Goal: Task Accomplishment & Management: Use online tool/utility

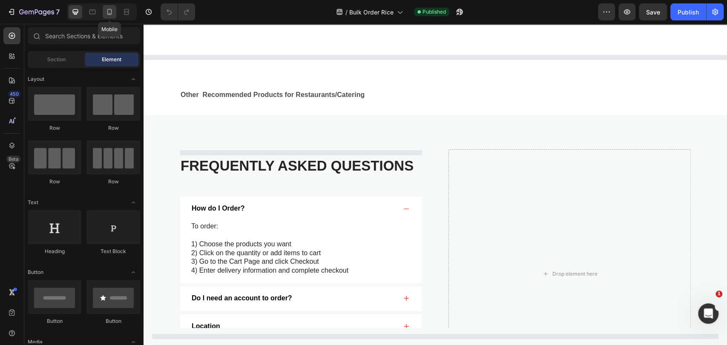
click at [107, 11] on icon at bounding box center [109, 12] width 9 height 9
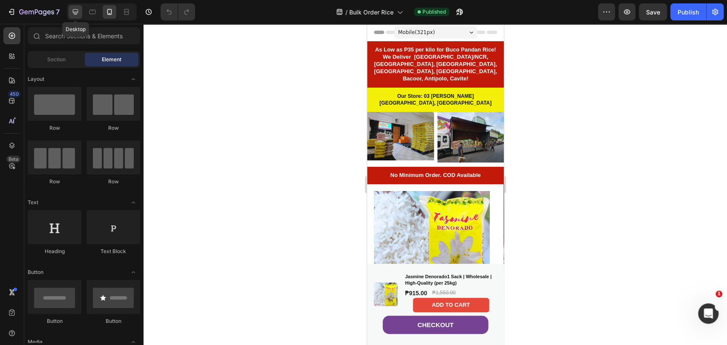
click at [75, 14] on icon at bounding box center [76, 12] width 6 height 6
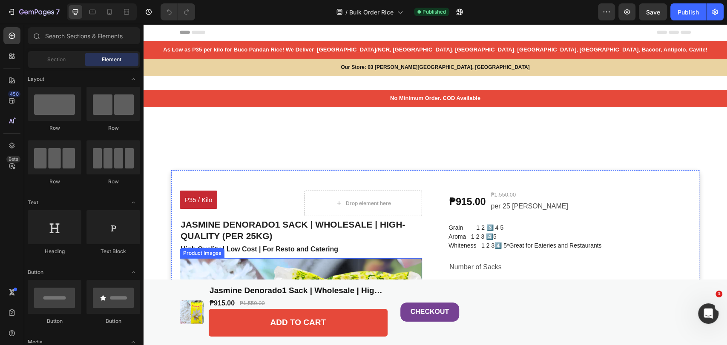
scroll to position [95, 0]
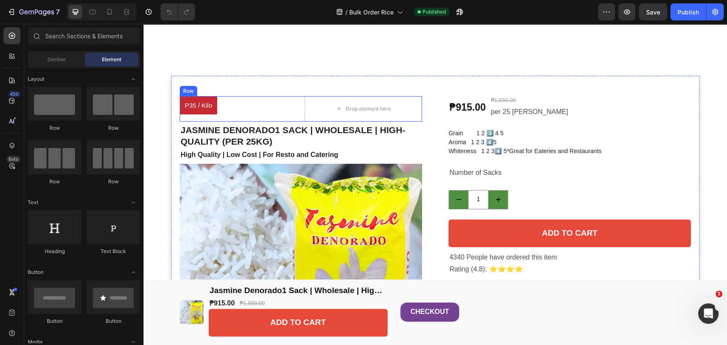
click at [258, 131] on h1 "Jasmine Denorado1 Sack | Wholesale | High-Quality (per 25kg)" at bounding box center [301, 135] width 242 height 25
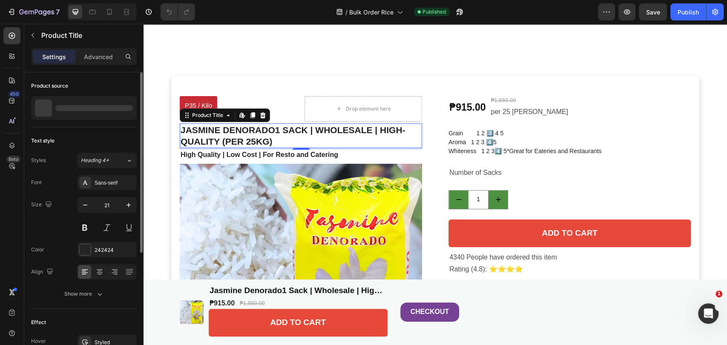
click at [88, 106] on div at bounding box center [93, 108] width 77 height 6
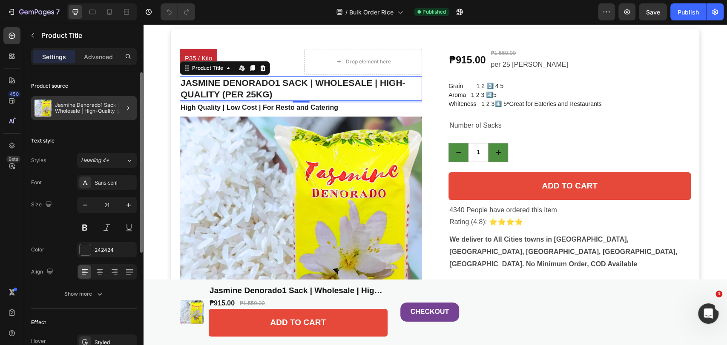
scroll to position [0, 0]
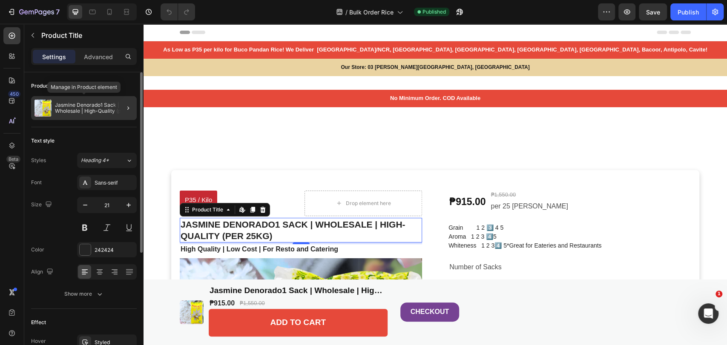
click at [95, 108] on p "Jasmine Denorado1 Sack | Wholesale | High-Quality (per 25kg)" at bounding box center [94, 108] width 78 height 12
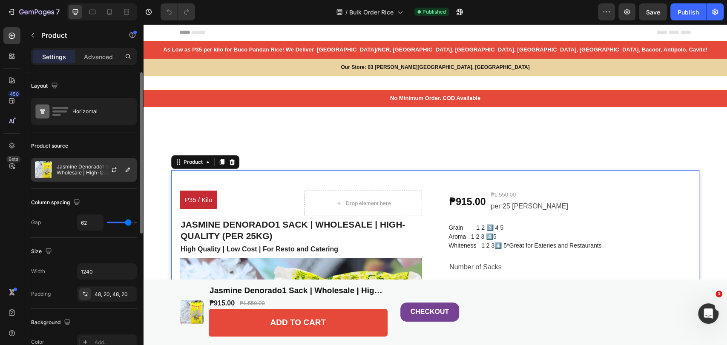
click at [78, 165] on p "Jasmine Denorado1 Sack | Wholesale | High-Quality (per 25kg)" at bounding box center [95, 170] width 76 height 12
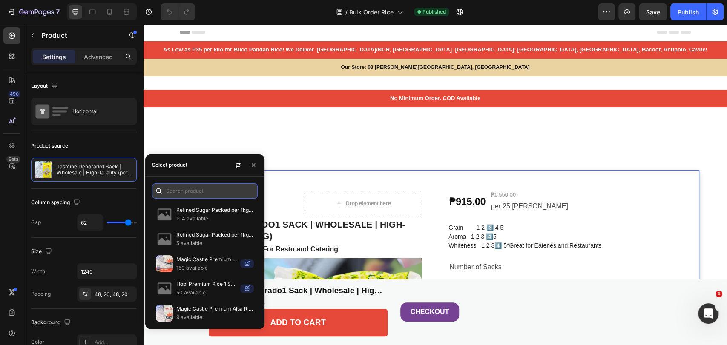
click at [187, 193] on input "text" at bounding box center [205, 190] width 106 height 15
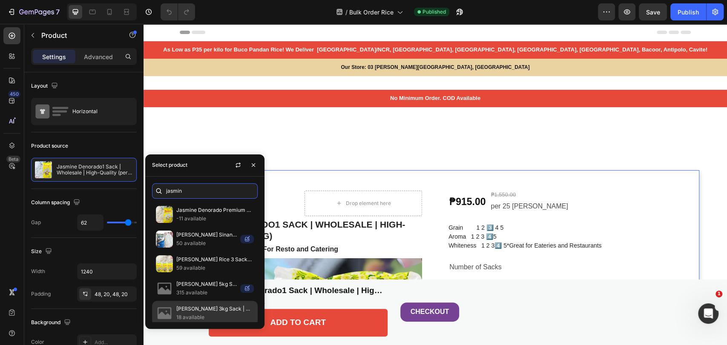
scroll to position [77, 0]
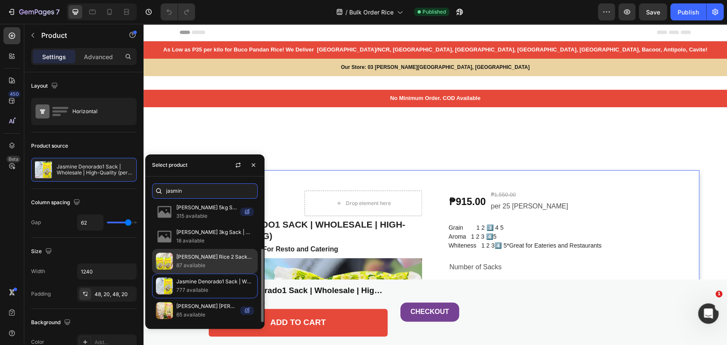
type input "jasmin"
click at [210, 261] on p "87 available" at bounding box center [214, 265] width 77 height 9
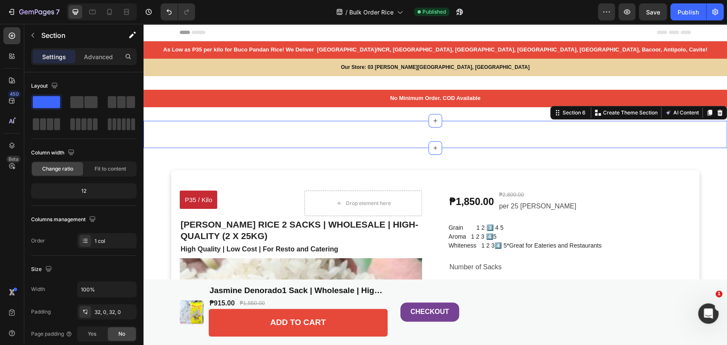
click at [339, 133] on div "Image Jasmine Denorado1 Sack | Wholesale | High-Quality (per 25kg) Product Titl…" at bounding box center [434, 134] width 583 height 27
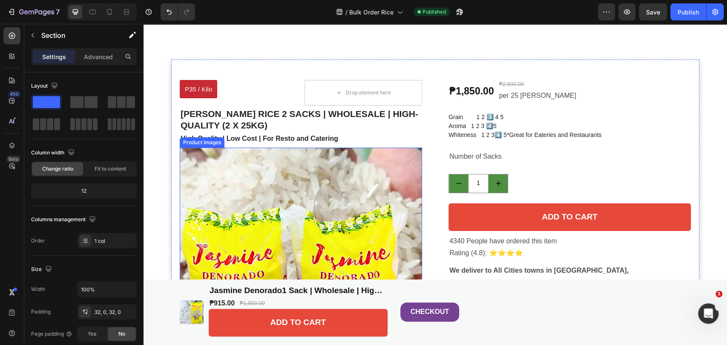
scroll to position [142, 0]
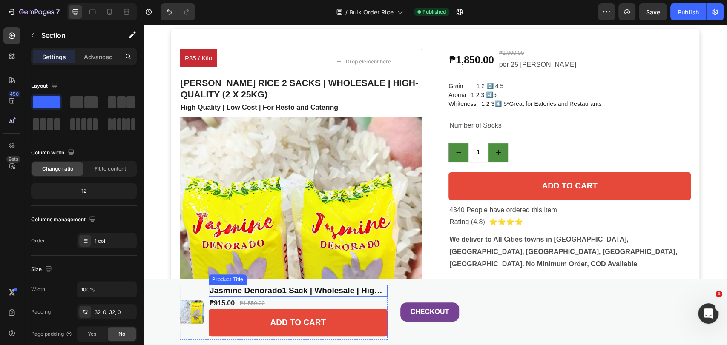
click at [248, 293] on h1 "Jasmine Denorado1 Sack | Wholesale | High-Quality (per 25kg)" at bounding box center [298, 291] width 179 height 12
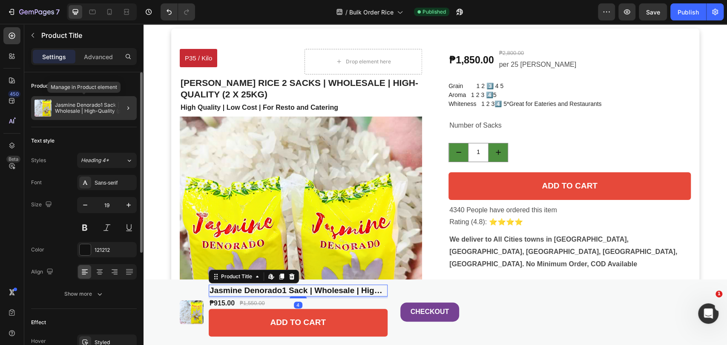
click at [77, 113] on p "Jasmine Denorado1 Sack | Wholesale | High-Quality (per 25kg)" at bounding box center [94, 108] width 78 height 12
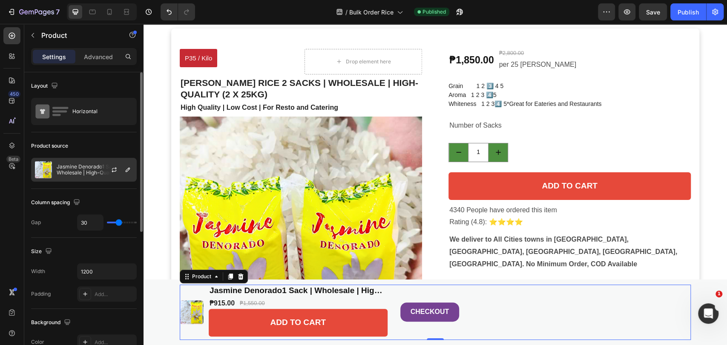
click at [84, 161] on div "Jasmine Denorado1 Sack | Wholesale | High-Quality (per 25kg)" at bounding box center [84, 170] width 106 height 24
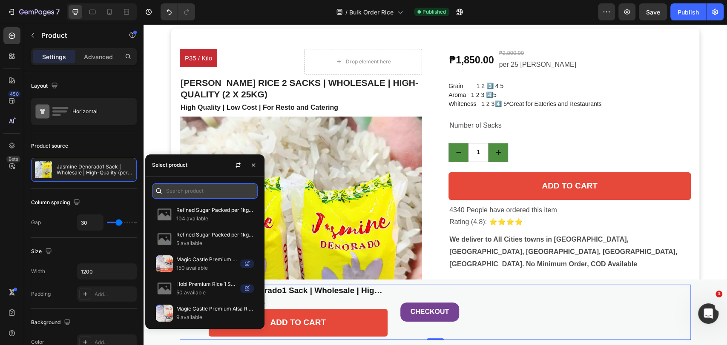
click at [202, 192] on input "text" at bounding box center [205, 190] width 106 height 15
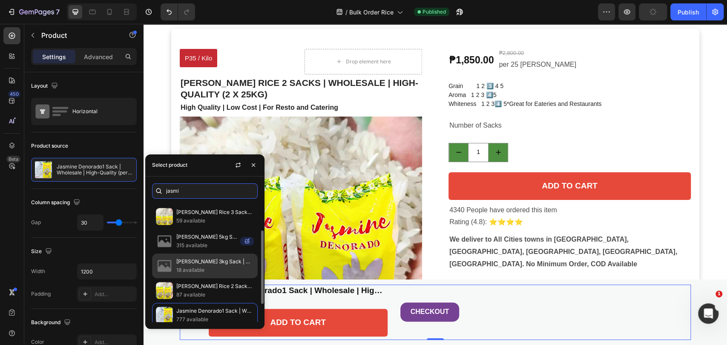
scroll to position [77, 0]
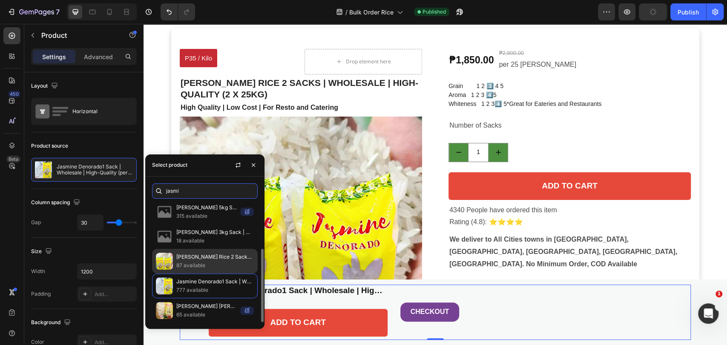
type input "jasmi"
click at [175, 263] on div "[PERSON_NAME] Rice 2 Sacks | Wholesale | High-Quality (2 x 25kg) 87 available" at bounding box center [205, 261] width 106 height 25
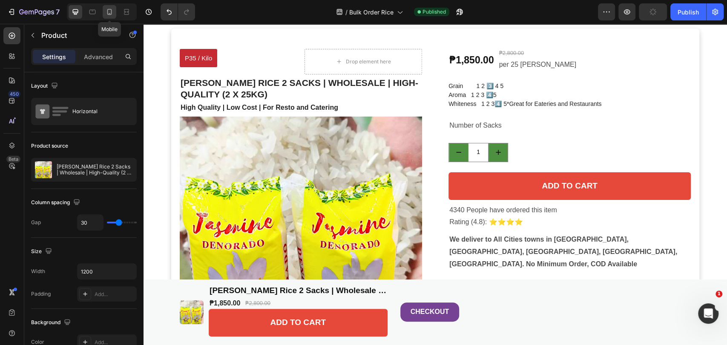
click at [109, 14] on icon at bounding box center [109, 12] width 5 height 6
type input "0"
type input "100%"
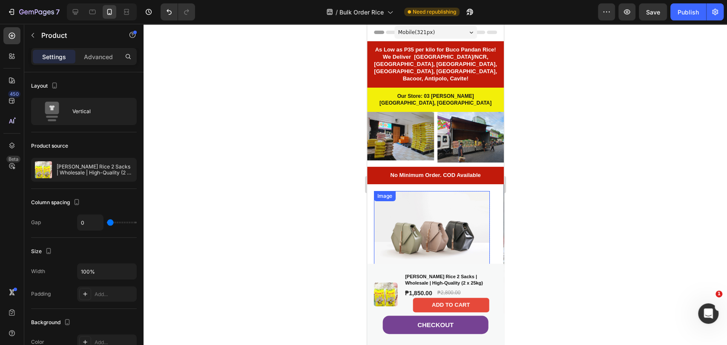
scroll to position [142, 0]
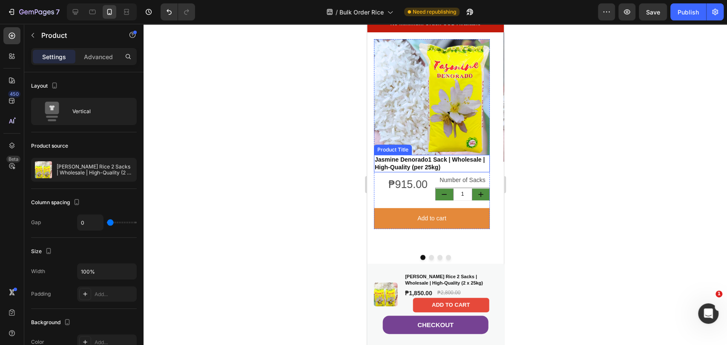
click at [415, 161] on h2 "Jasmine Denorado1 Sack | Wholesale | High-Quality (per 25kg)" at bounding box center [431, 163] width 116 height 17
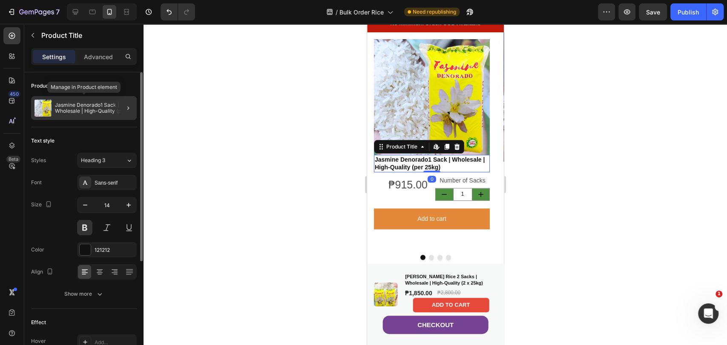
click at [78, 106] on p "Jasmine Denorado1 Sack | Wholesale | High-Quality (per 25kg)" at bounding box center [94, 108] width 78 height 12
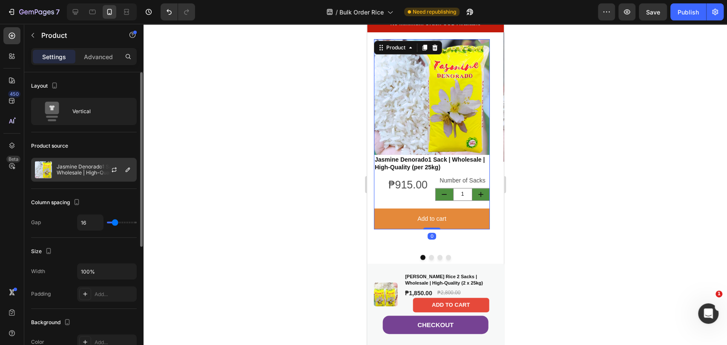
click at [80, 166] on p "Jasmine Denorado1 Sack | Wholesale | High-Quality (per 25kg)" at bounding box center [95, 170] width 76 height 12
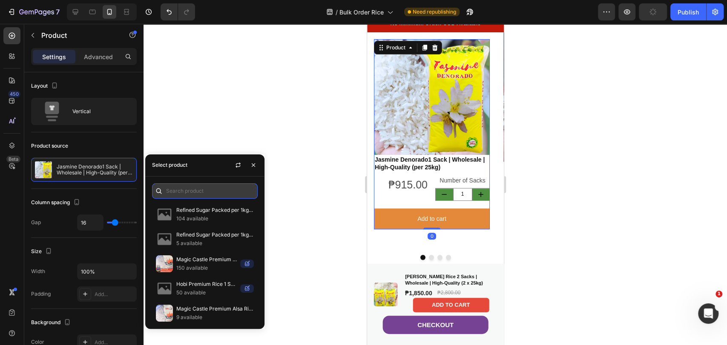
click at [172, 189] on input "text" at bounding box center [205, 190] width 106 height 15
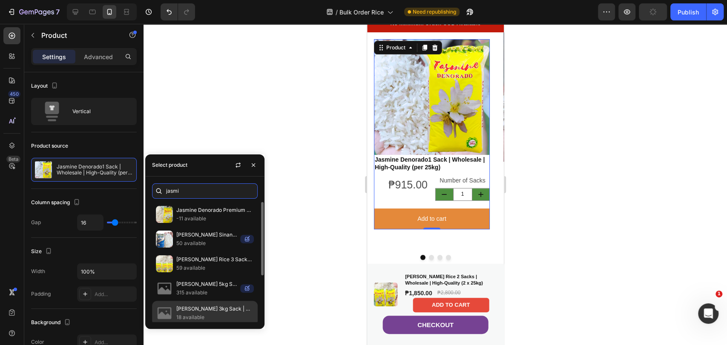
scroll to position [47, 0]
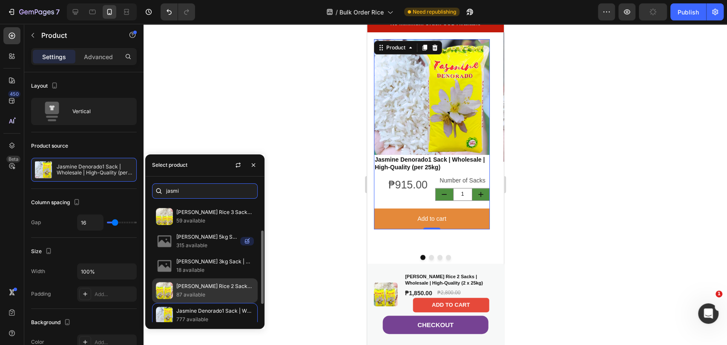
type input "jasmi"
click at [191, 293] on p "87 available" at bounding box center [214, 295] width 77 height 9
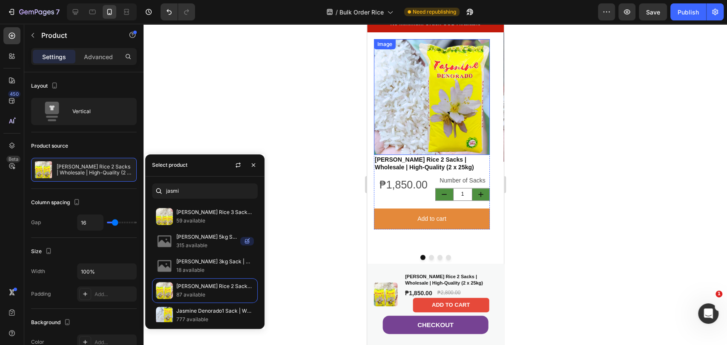
click at [459, 120] on img at bounding box center [431, 97] width 116 height 116
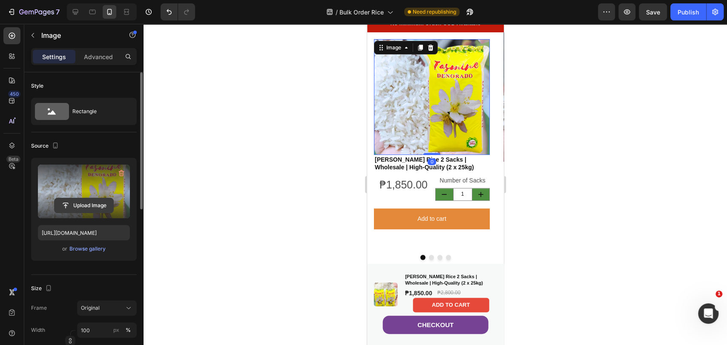
click at [82, 204] on input "file" at bounding box center [83, 205] width 59 height 14
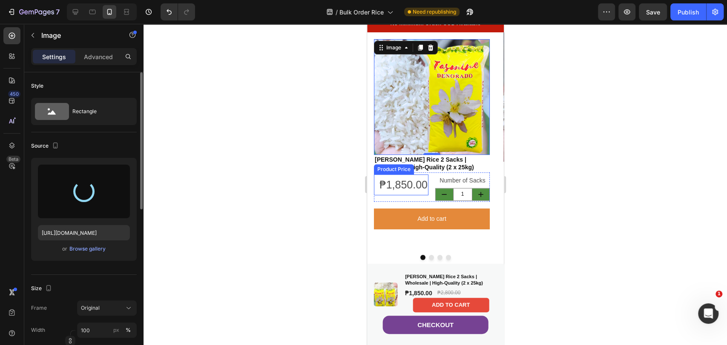
type input "[URL][DOMAIN_NAME]"
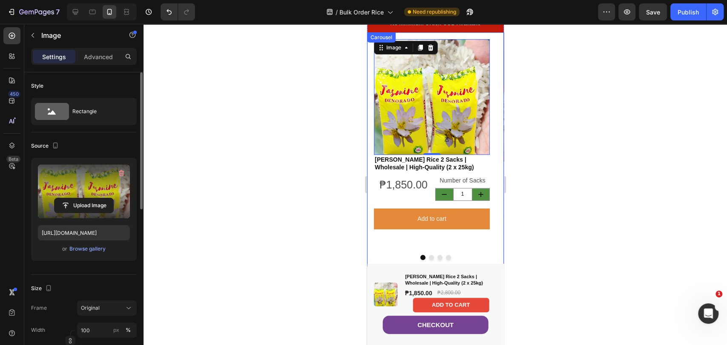
click at [428, 255] on button "Dot" at bounding box center [430, 257] width 5 height 5
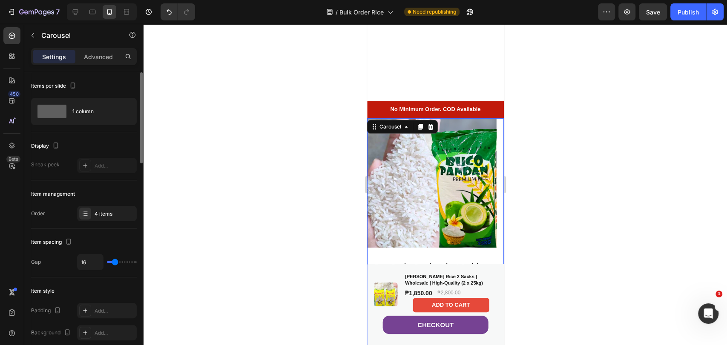
scroll to position [142, 0]
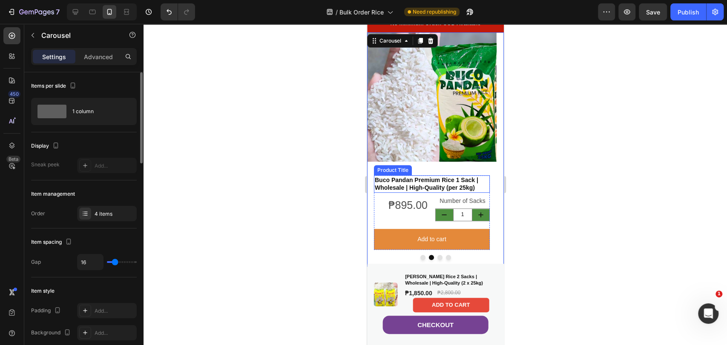
click at [425, 182] on h2 "Buco Pandan Premium Rice 1 Sack | Wholesale | High-Quality (per 25kg)" at bounding box center [431, 183] width 116 height 17
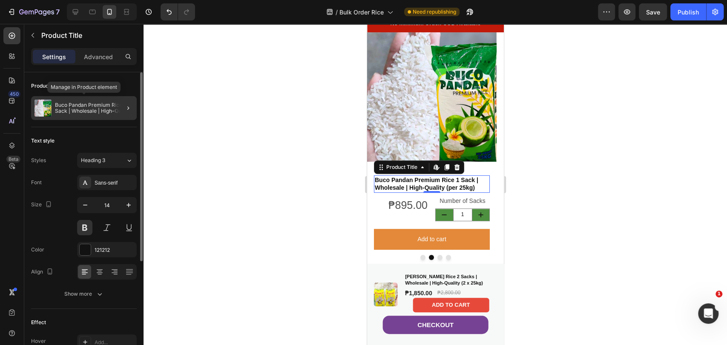
click at [78, 113] on p "Buco Pandan Premium Rice 1 Sack | Wholesale | High-Quality (per 25kg)" at bounding box center [94, 108] width 78 height 12
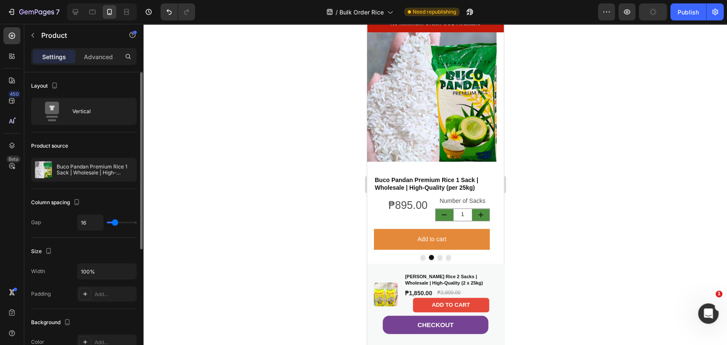
click at [79, 170] on p "Buco Pandan Premium Rice 1 Sack | Wholesale | High-Quality (per 25kg)" at bounding box center [95, 170] width 76 height 12
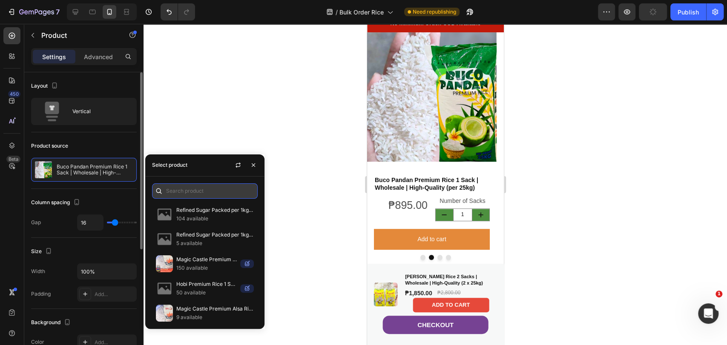
click at [174, 192] on input "text" at bounding box center [205, 190] width 106 height 15
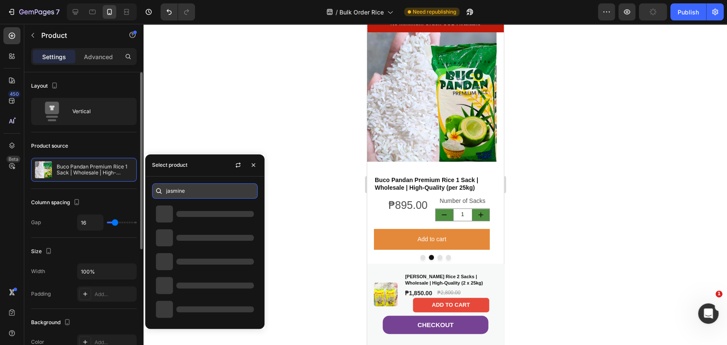
click at [205, 195] on input "jasmine" at bounding box center [205, 190] width 106 height 15
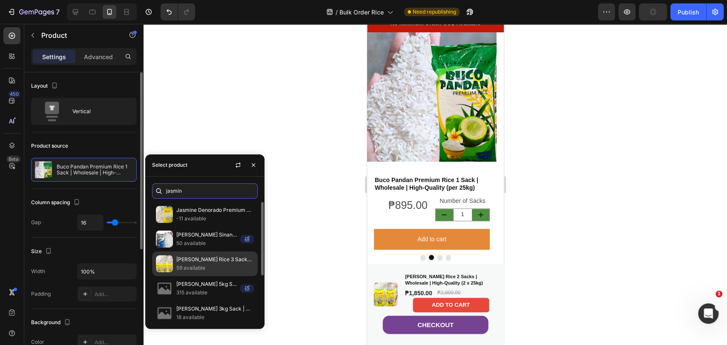
type input "jasmin"
click at [187, 256] on p "[PERSON_NAME] Rice 3 Sacks | Wholesale | High-Quality (3 x 25kg)" at bounding box center [214, 259] width 77 height 9
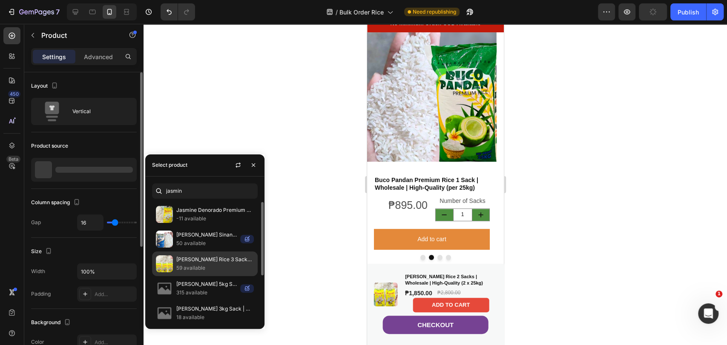
click at [187, 258] on p "[PERSON_NAME] Rice 3 Sacks | Wholesale | High-Quality (3 x 25kg)" at bounding box center [214, 259] width 77 height 9
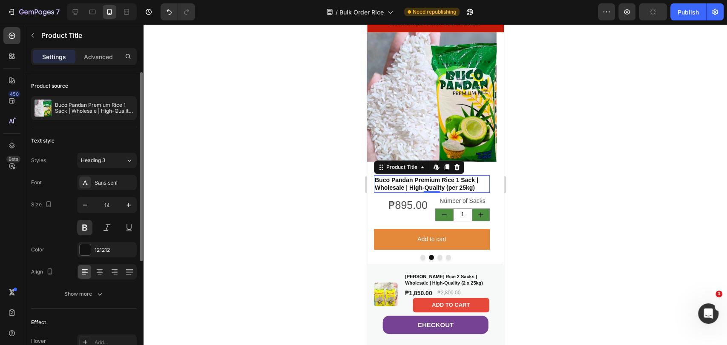
click at [412, 179] on h2 "Buco Pandan Premium Rice 1 Sack | Wholesale | High-Quality (per 25kg)" at bounding box center [431, 183] width 116 height 17
click at [101, 113] on p "Buco Pandan Premium Rice 1 Sack | Wholesale | High-Quality (per 25kg)" at bounding box center [94, 108] width 78 height 12
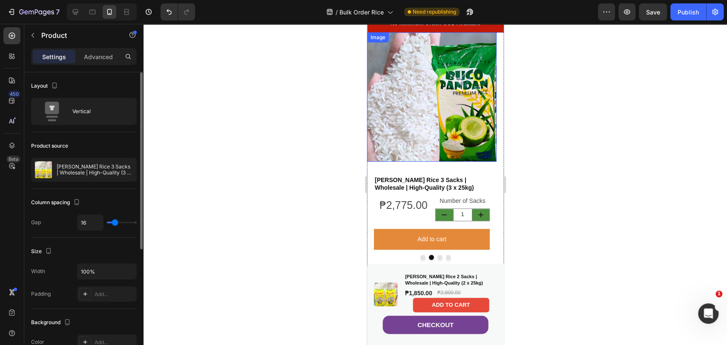
click at [403, 140] on img at bounding box center [431, 96] width 129 height 129
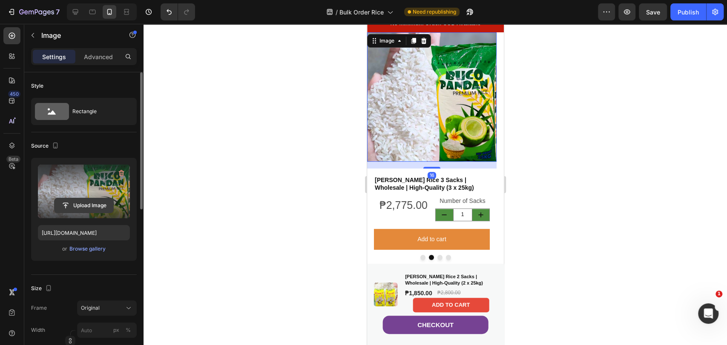
click at [103, 206] on input "file" at bounding box center [83, 205] width 59 height 14
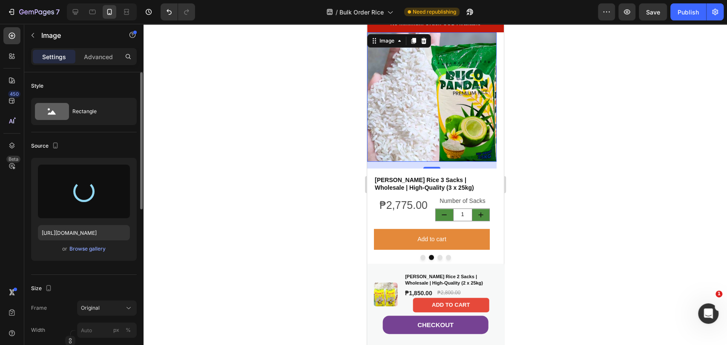
type input "[URL][DOMAIN_NAME]"
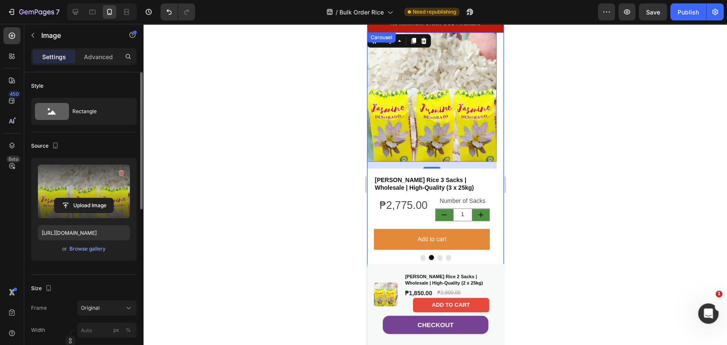
click at [437, 256] on button "Dot" at bounding box center [439, 257] width 5 height 5
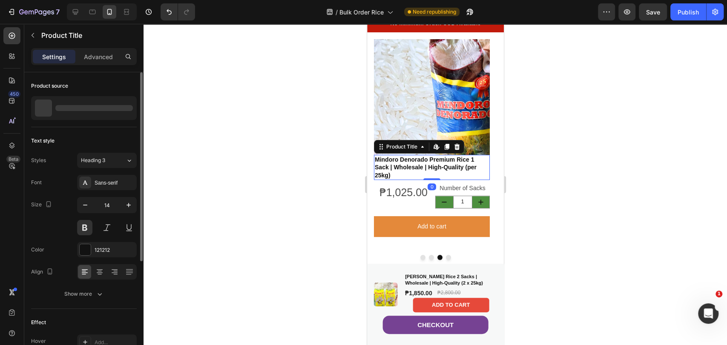
drag, startPoint x: 430, startPoint y: 163, endPoint x: 730, endPoint y: 197, distance: 302.1
click at [430, 163] on h2 "Mindoro Denorado Premium Rice 1 Sack | Wholesale | High-Quality (per 25kg)" at bounding box center [431, 167] width 116 height 25
click at [78, 105] on p "Mindoro Denorado Premium Rice 1 Sack | Wholesale | High-Quality (per 25kg)" at bounding box center [94, 108] width 78 height 12
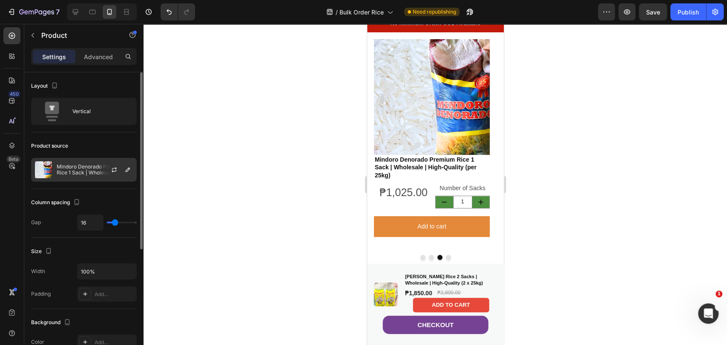
click at [76, 170] on p "Mindoro Denorado Premium Rice 1 Sack | Wholesale | High-Quality (per 25kg)" at bounding box center [95, 170] width 76 height 12
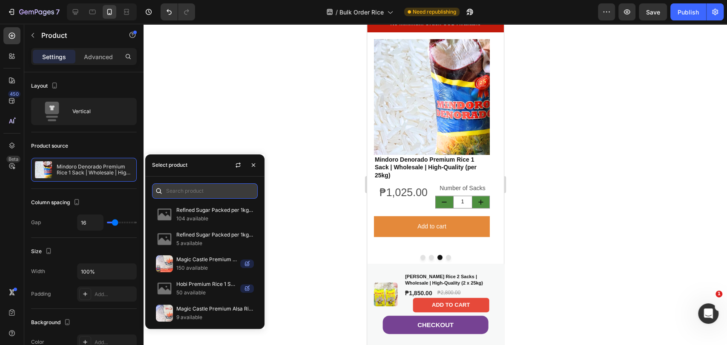
click at [178, 186] on input "text" at bounding box center [205, 190] width 106 height 15
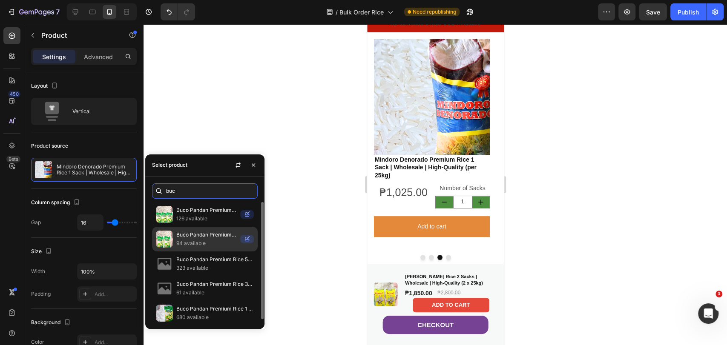
type input "buc"
click at [202, 236] on p "Buco Pandan Premium Rice 2 Sacks | Wholesale | High-Quality (per 2x25kg)" at bounding box center [206, 235] width 60 height 9
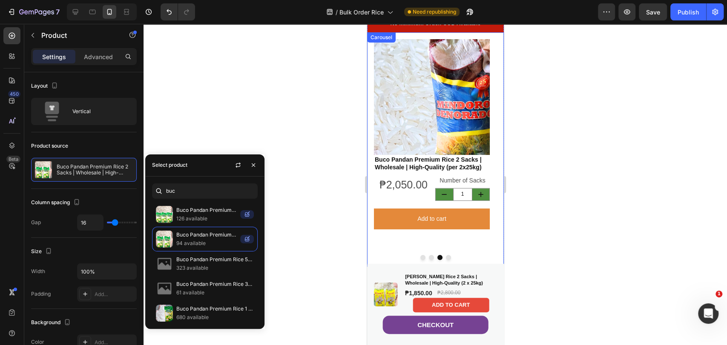
click at [461, 100] on img at bounding box center [431, 97] width 116 height 116
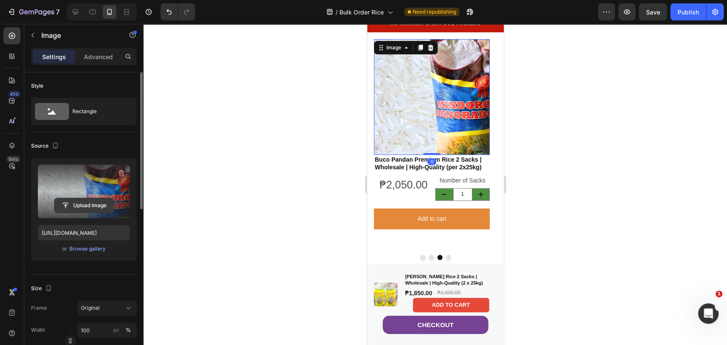
click at [86, 202] on input "file" at bounding box center [83, 205] width 59 height 14
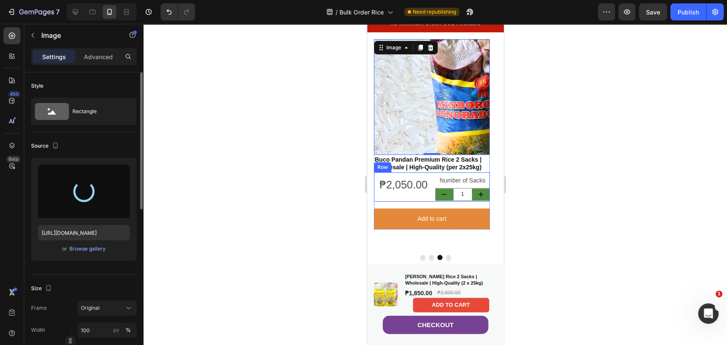
type input "[URL][DOMAIN_NAME]"
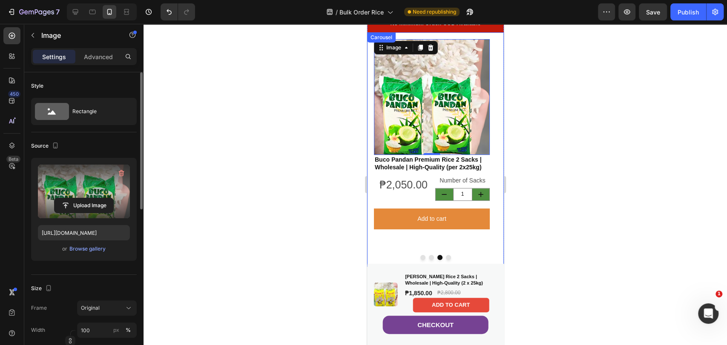
click at [445, 259] on button "Dot" at bounding box center [447, 257] width 5 height 5
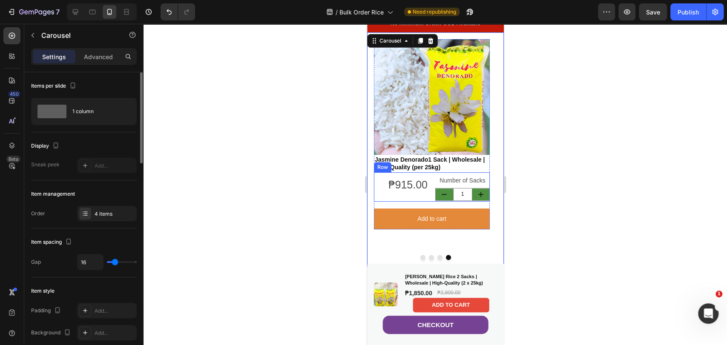
click at [425, 164] on h2 "Jasmine Denorado1 Sack | Wholesale | High-Quality (per 25kg)" at bounding box center [431, 163] width 116 height 17
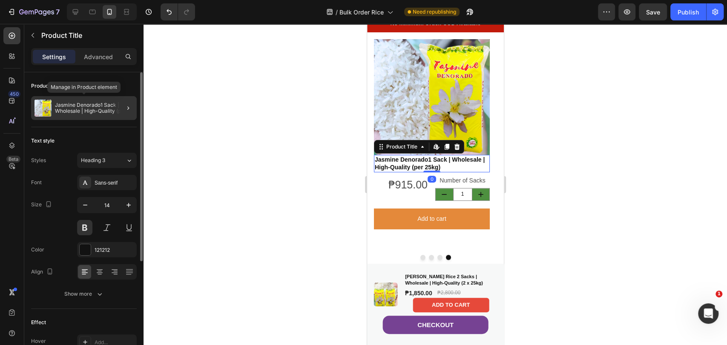
click at [86, 107] on p "Jasmine Denorado1 Sack | Wholesale | High-Quality (per 25kg)" at bounding box center [94, 108] width 78 height 12
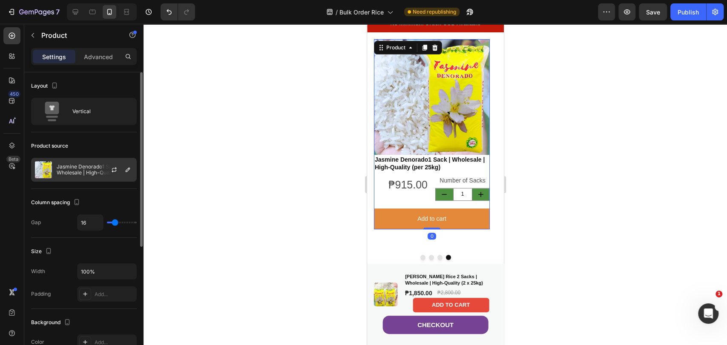
click at [75, 167] on p "Jasmine Denorado1 Sack | Wholesale | High-Quality (per 25kg)" at bounding box center [95, 170] width 76 height 12
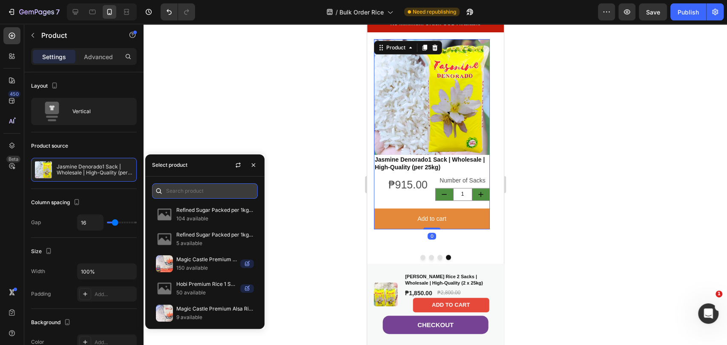
click at [204, 191] on input "text" at bounding box center [205, 190] width 106 height 15
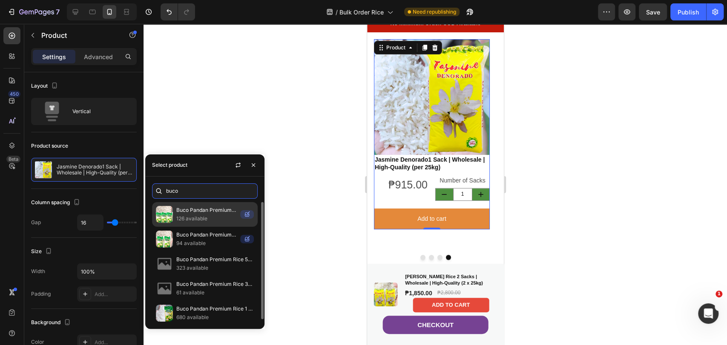
type input "buco"
click at [194, 221] on p "126 available" at bounding box center [206, 219] width 60 height 9
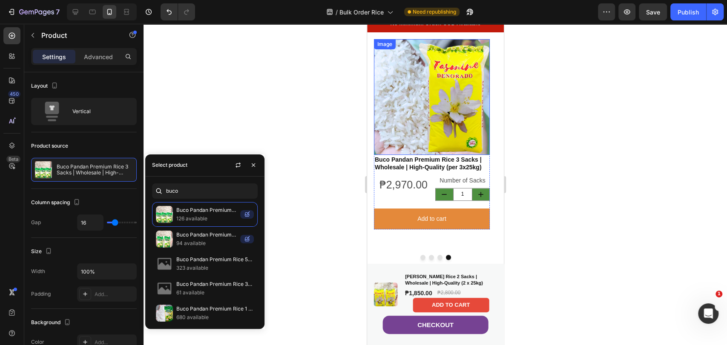
click at [460, 116] on img at bounding box center [431, 97] width 116 height 116
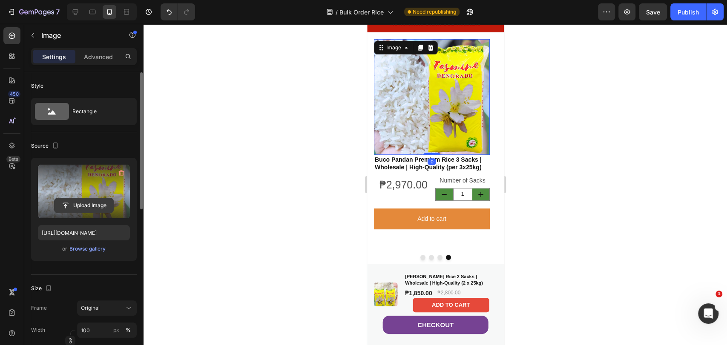
click at [81, 205] on input "file" at bounding box center [83, 205] width 59 height 14
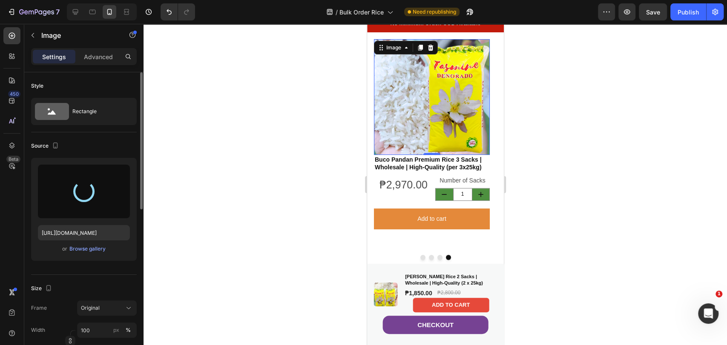
type input "[URL][DOMAIN_NAME]"
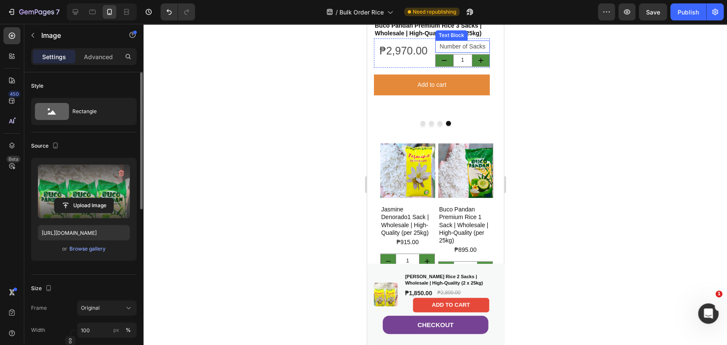
scroll to position [331, 0]
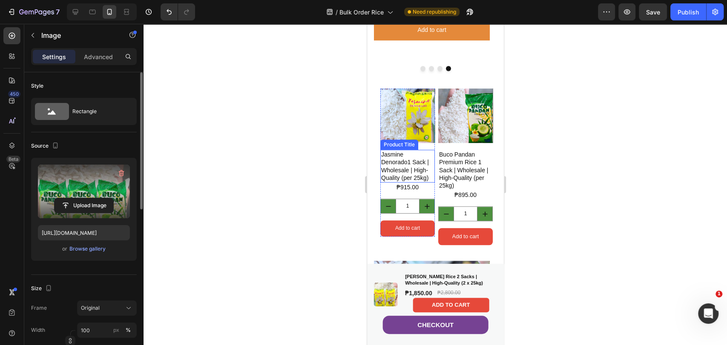
click at [412, 168] on h1 "Jasmine Denorado1 Sack | Wholesale | High-Quality (per 25kg)" at bounding box center [407, 166] width 54 height 33
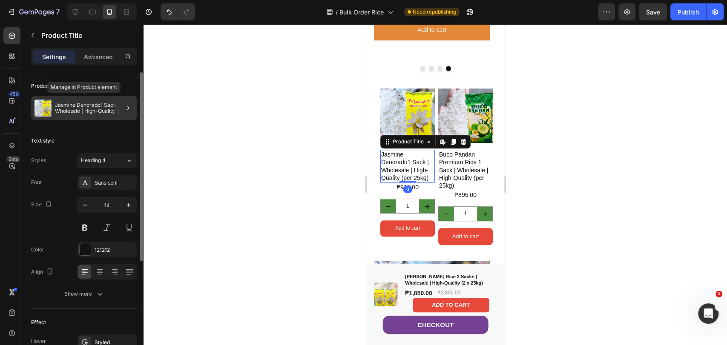
click at [79, 109] on p "Jasmine Denorado1 Sack | Wholesale | High-Quality (per 25kg)" at bounding box center [94, 108] width 78 height 12
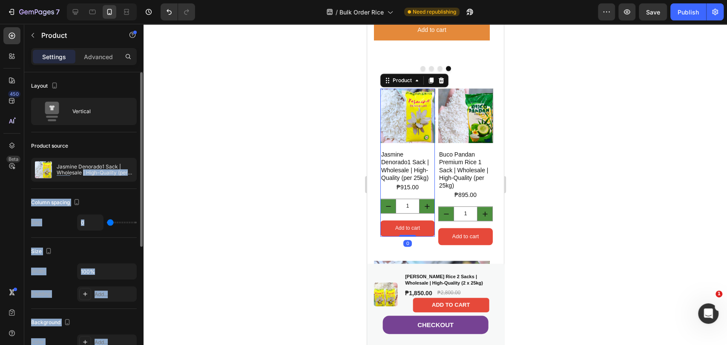
drag, startPoint x: 83, startPoint y: 172, endPoint x: 292, endPoint y: 141, distance: 212.1
click at [291, 0] on div "7 Version history / Bulk Order Rice Need republishing Preview Save Publish 450 …" at bounding box center [363, 0] width 727 height 0
click at [295, 140] on div at bounding box center [434, 184] width 583 height 321
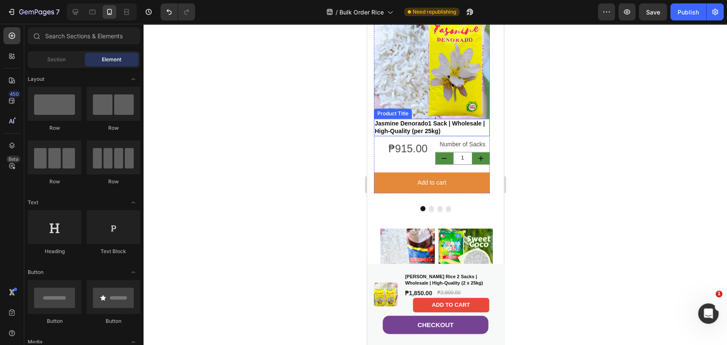
scroll to position [615, 0]
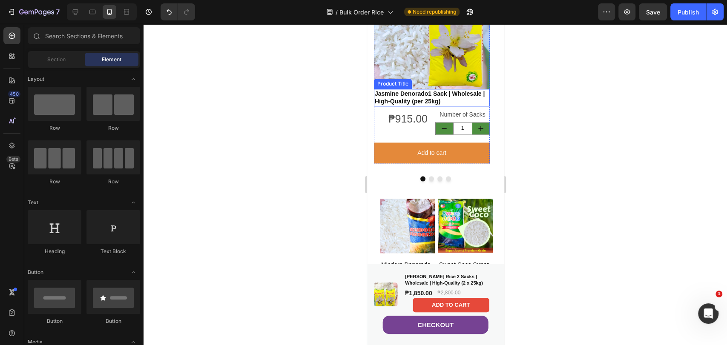
click at [411, 98] on h2 "Jasmine Denorado1 Sack | Wholesale | High-Quality (per 25kg)" at bounding box center [431, 97] width 116 height 17
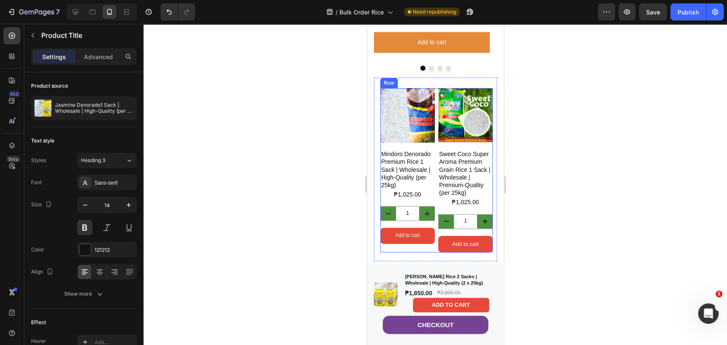
scroll to position [709, 0]
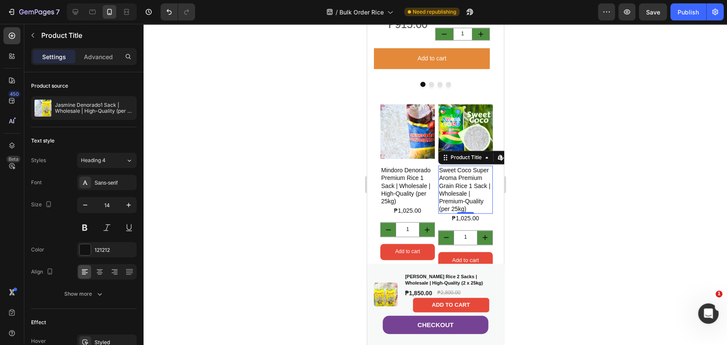
click at [455, 172] on h1 "Sweet Coco Super Aroma Premium Grain Rice 1 Sack | Wholesale | Premium-Quality …" at bounding box center [465, 190] width 54 height 48
click at [89, 104] on p "Jasmine Denorado1 Sack | Wholesale | High-Quality (per 25kg)" at bounding box center [94, 108] width 78 height 12
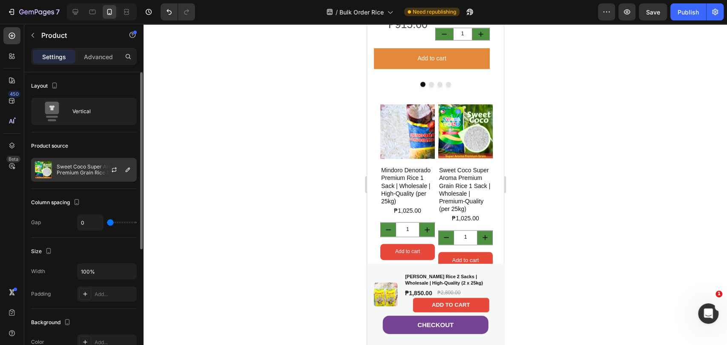
click at [78, 172] on p "Sweet Coco Super Aroma Premium Grain Rice 1 Sack | Wholesale | Premium-Quality …" at bounding box center [95, 170] width 76 height 12
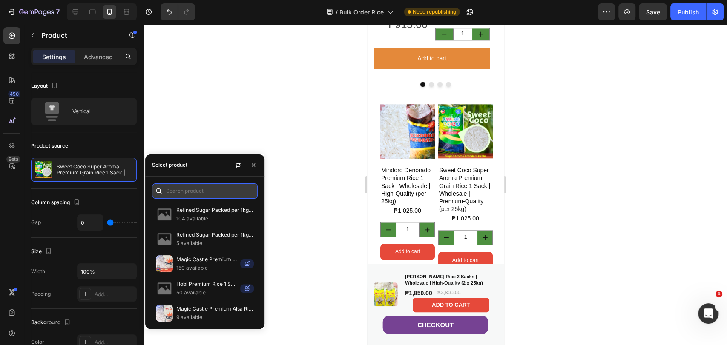
click at [187, 193] on input "text" at bounding box center [205, 190] width 106 height 15
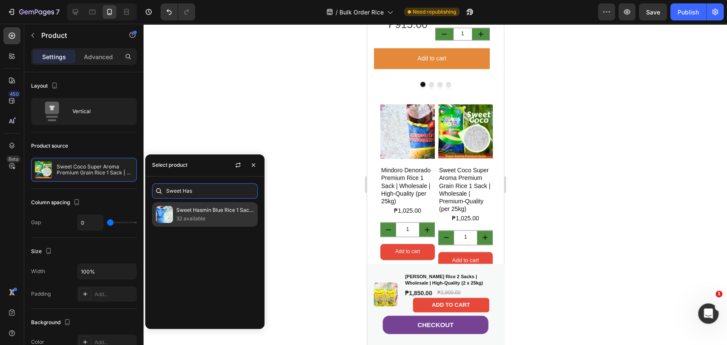
type input "Sweet Has"
drag, startPoint x: 189, startPoint y: 218, endPoint x: 204, endPoint y: 216, distance: 14.6
click at [190, 217] on p "32 available" at bounding box center [214, 219] width 77 height 9
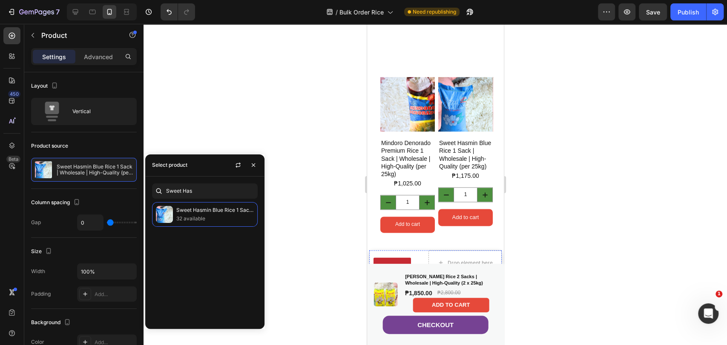
scroll to position [851, 0]
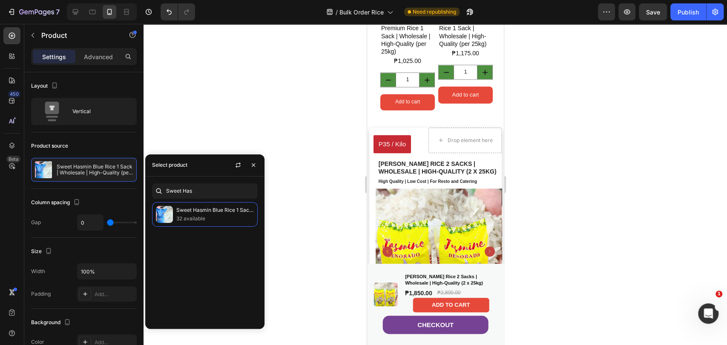
click at [531, 186] on div at bounding box center [434, 184] width 583 height 321
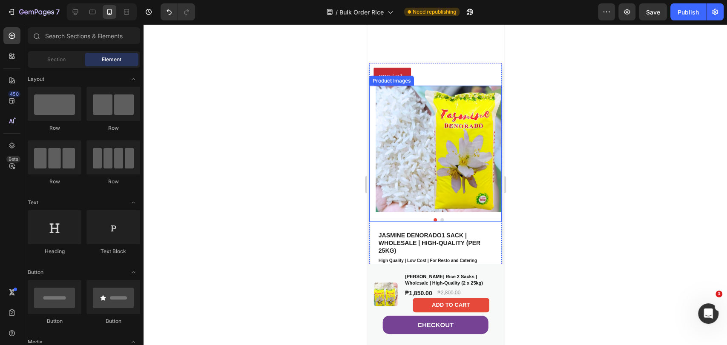
scroll to position [1372, 0]
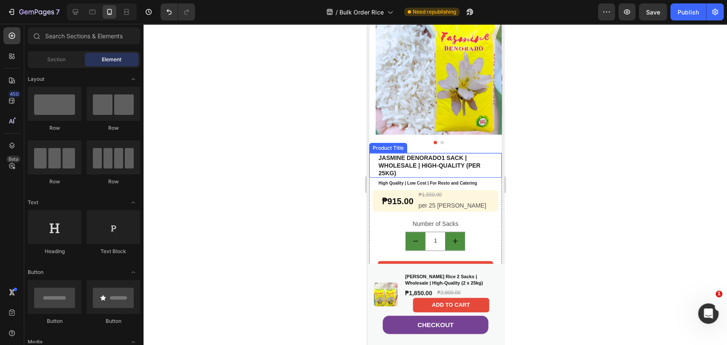
click at [424, 156] on h1 "Jasmine Denorado1 Sack | Wholesale | High-Quality (per 25kg)" at bounding box center [437, 165] width 120 height 25
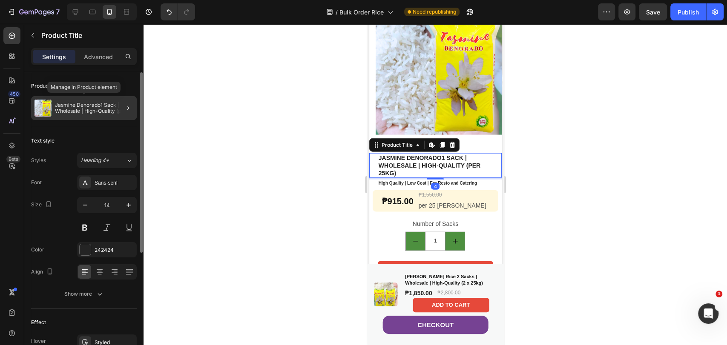
click at [89, 106] on p "Jasmine Denorado1 Sack | Wholesale | High-Quality (per 25kg)" at bounding box center [94, 108] width 78 height 12
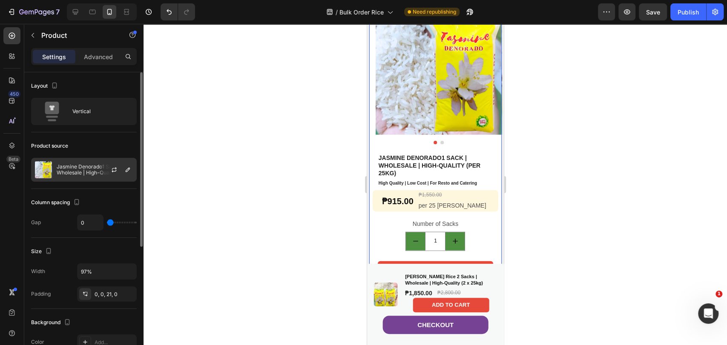
click at [74, 175] on div "Jasmine Denorado1 Sack | Wholesale | High-Quality (per 25kg)" at bounding box center [84, 170] width 106 height 24
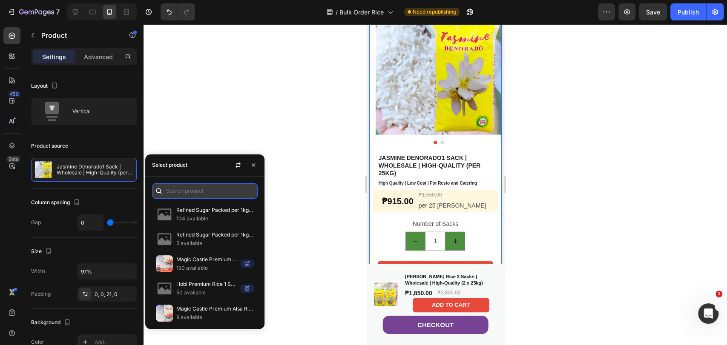
click at [183, 188] on input "text" at bounding box center [205, 190] width 106 height 15
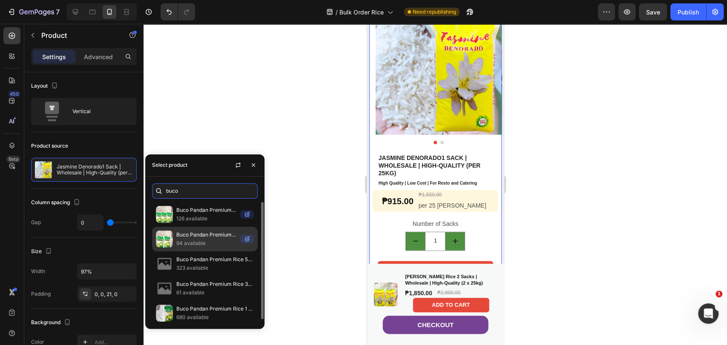
type input "buco"
click at [193, 232] on p "Buco Pandan Premium Rice 2 Sacks | Wholesale | High-Quality (per 2x25kg)" at bounding box center [206, 235] width 60 height 9
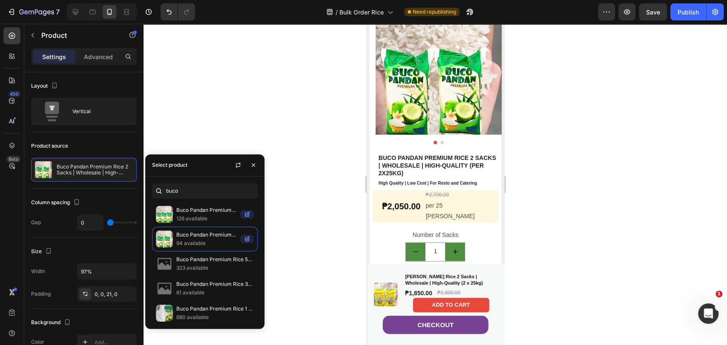
click at [575, 139] on div at bounding box center [434, 184] width 583 height 321
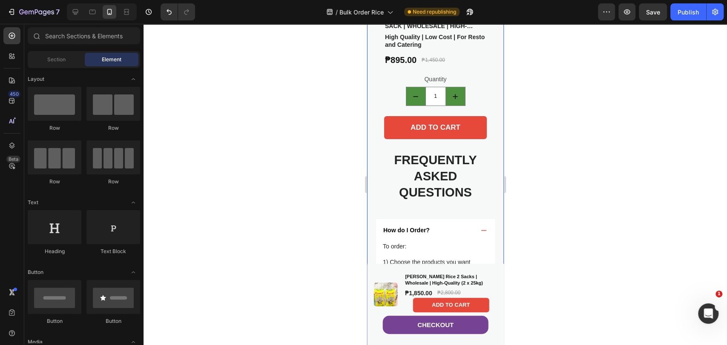
scroll to position [2087, 0]
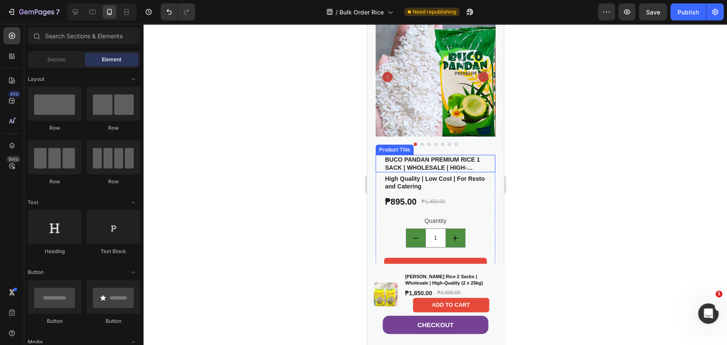
click at [428, 159] on h1 "Buco Pandan Premium Rice 1 Sack | Wholesale | High-Quality (per 25kg)" at bounding box center [435, 163] width 103 height 17
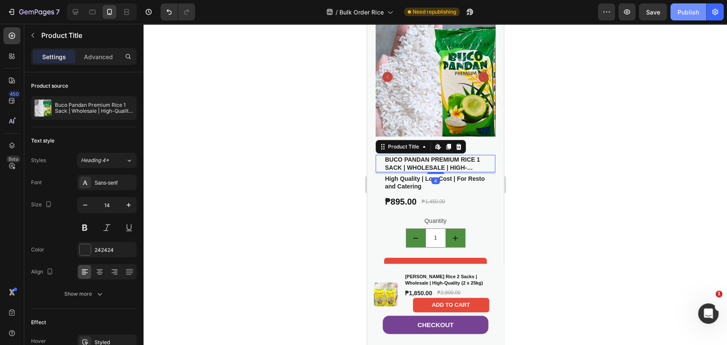
click at [687, 16] on div "Publish" at bounding box center [687, 12] width 21 height 9
